Goal: Information Seeking & Learning: Learn about a topic

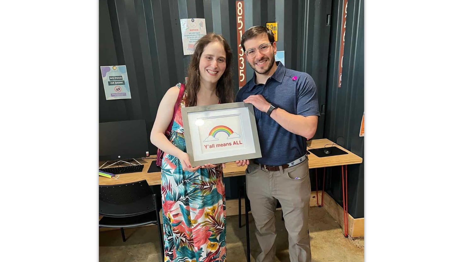
scroll to position [11716, 0]
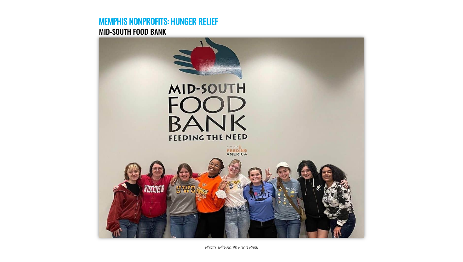
scroll to position [11850, 0]
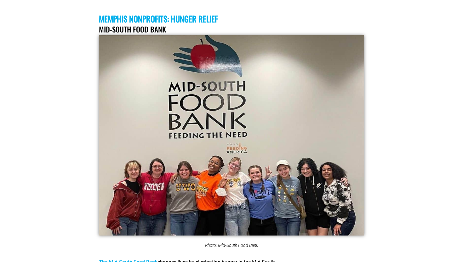
click at [149, 259] on link "The Mid-South Food Bank" at bounding box center [128, 262] width 59 height 6
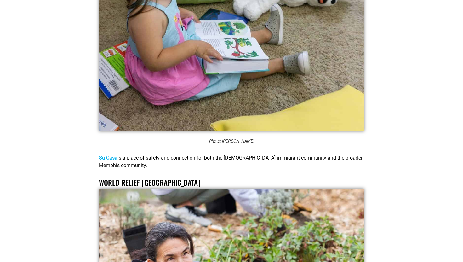
scroll to position [3866, 0]
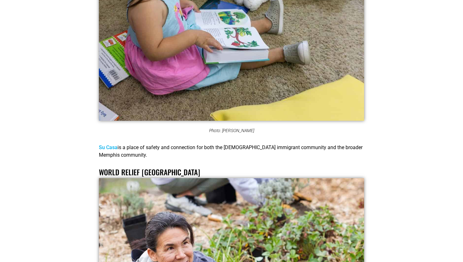
click at [140, 167] on link "World Relief [GEOGRAPHIC_DATA]" at bounding box center [149, 172] width 101 height 11
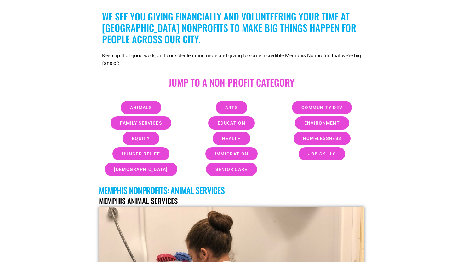
scroll to position [228, 0]
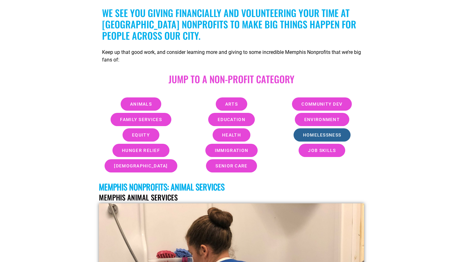
click at [325, 133] on span "Homelessness" at bounding box center [322, 135] width 38 height 4
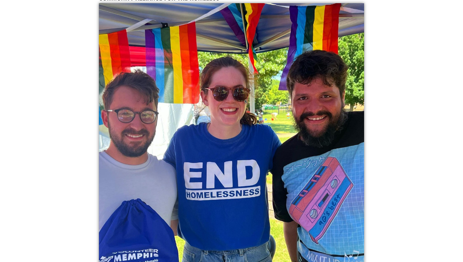
scroll to position [10867, 0]
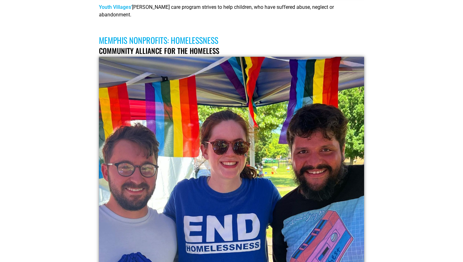
click at [146, 45] on link "Community Alliance For The Homeless" at bounding box center [159, 50] width 120 height 11
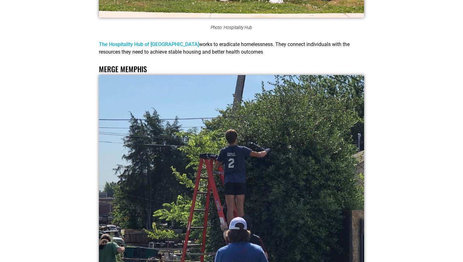
scroll to position [11367, 0]
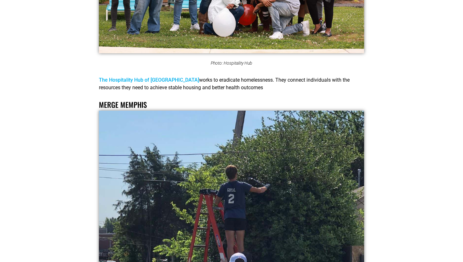
click at [141, 99] on link "Merge Memphis" at bounding box center [123, 104] width 48 height 11
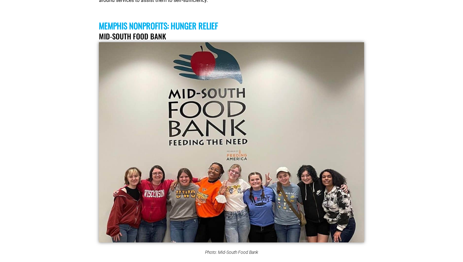
scroll to position [11802, 0]
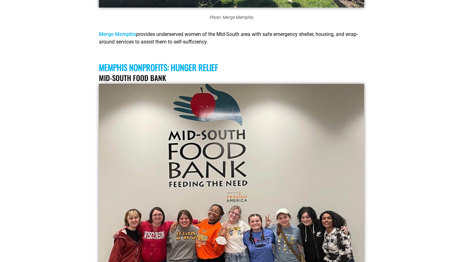
click at [135, 62] on h3 "Memphis Nonprofits: Hunger Relief" at bounding box center [231, 67] width 265 height 10
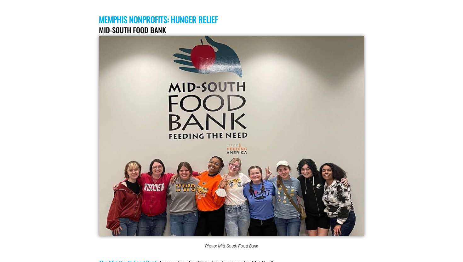
scroll to position [11914, 0]
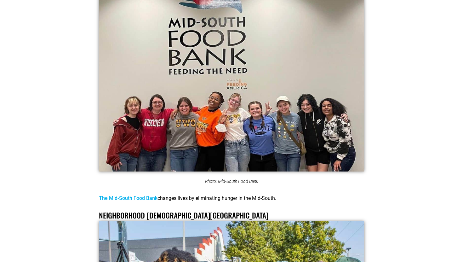
click at [118, 195] on link "The Mid-South Food Bank" at bounding box center [128, 198] width 59 height 6
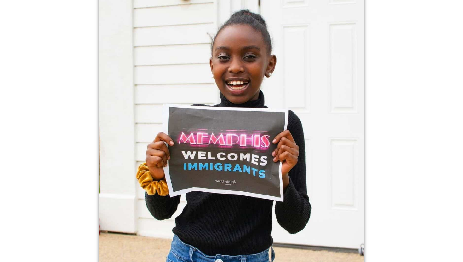
scroll to position [4287, 0]
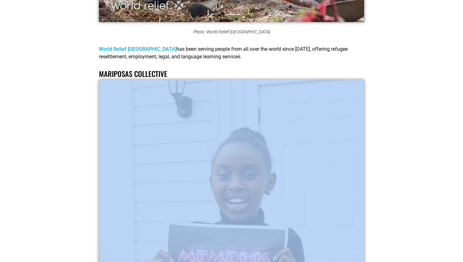
drag, startPoint x: 459, startPoint y: 76, endPoint x: 462, endPoint y: 59, distance: 17.2
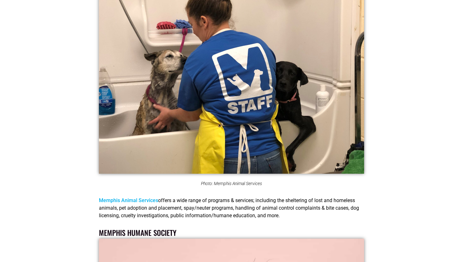
scroll to position [470, 0]
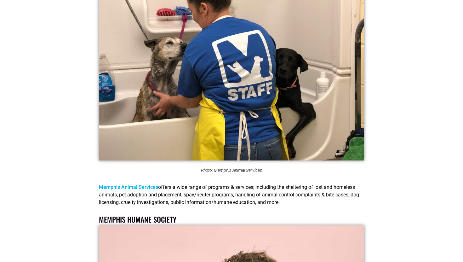
click at [154, 185] on link "Memphis Animal Services" at bounding box center [128, 187] width 59 height 6
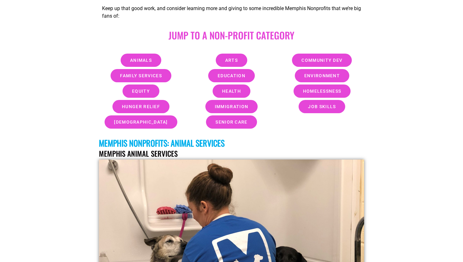
scroll to position [272, 0]
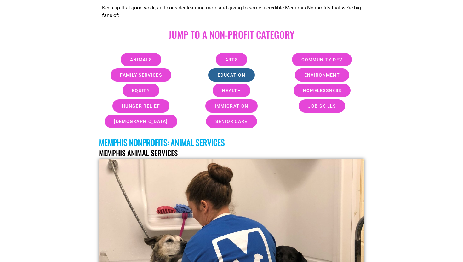
click at [216, 72] on link "Education" at bounding box center [231, 74] width 47 height 13
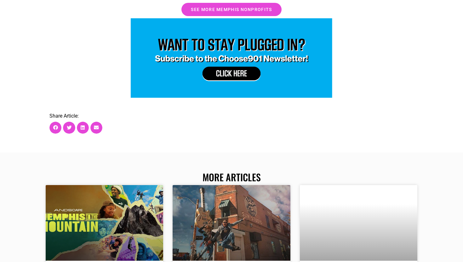
scroll to position [14008, 0]
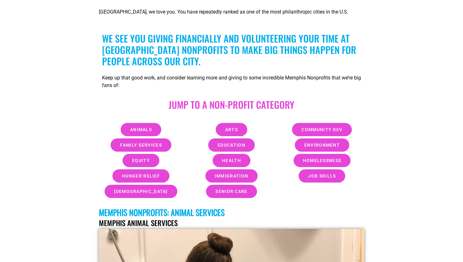
scroll to position [204, 0]
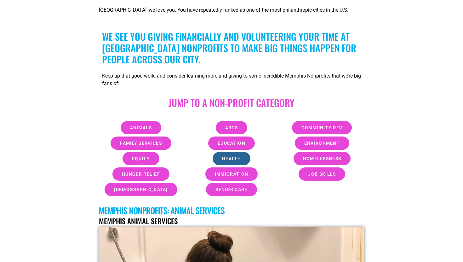
click at [219, 161] on link "Health" at bounding box center [232, 158] width 38 height 13
